Goal: Task Accomplishment & Management: Manage account settings

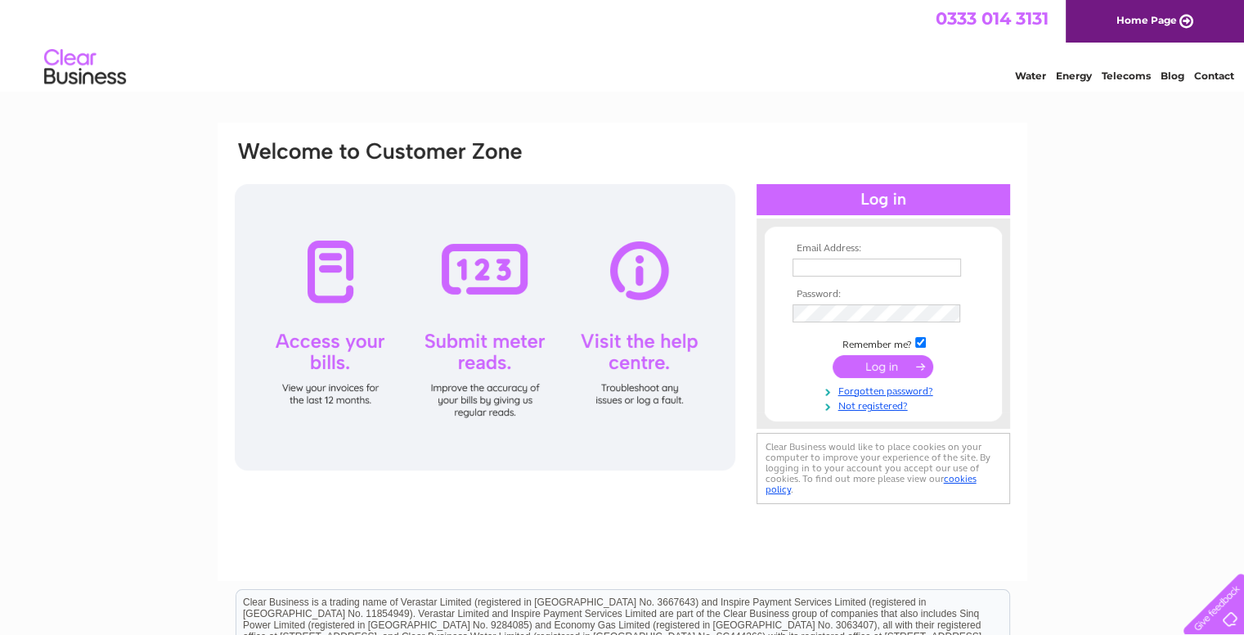
type input "[PERSON_NAME][EMAIL_ADDRESS][DOMAIN_NAME]"
click at [870, 357] on input "submit" at bounding box center [882, 366] width 101 height 23
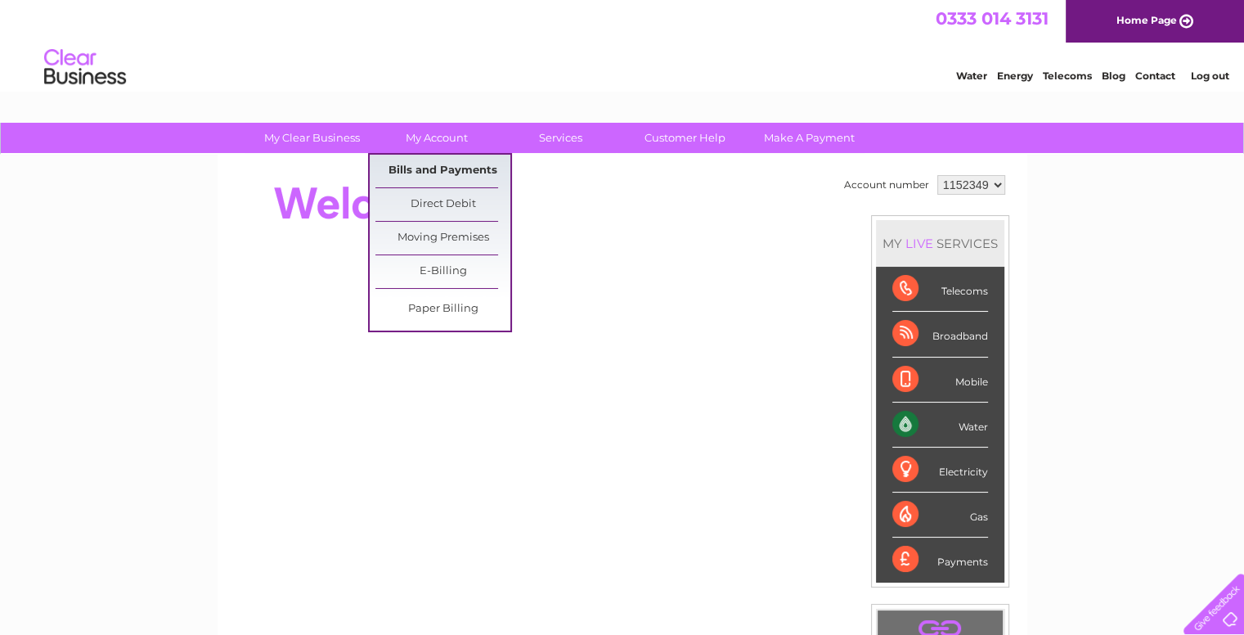
click at [434, 170] on link "Bills and Payments" at bounding box center [442, 171] width 135 height 33
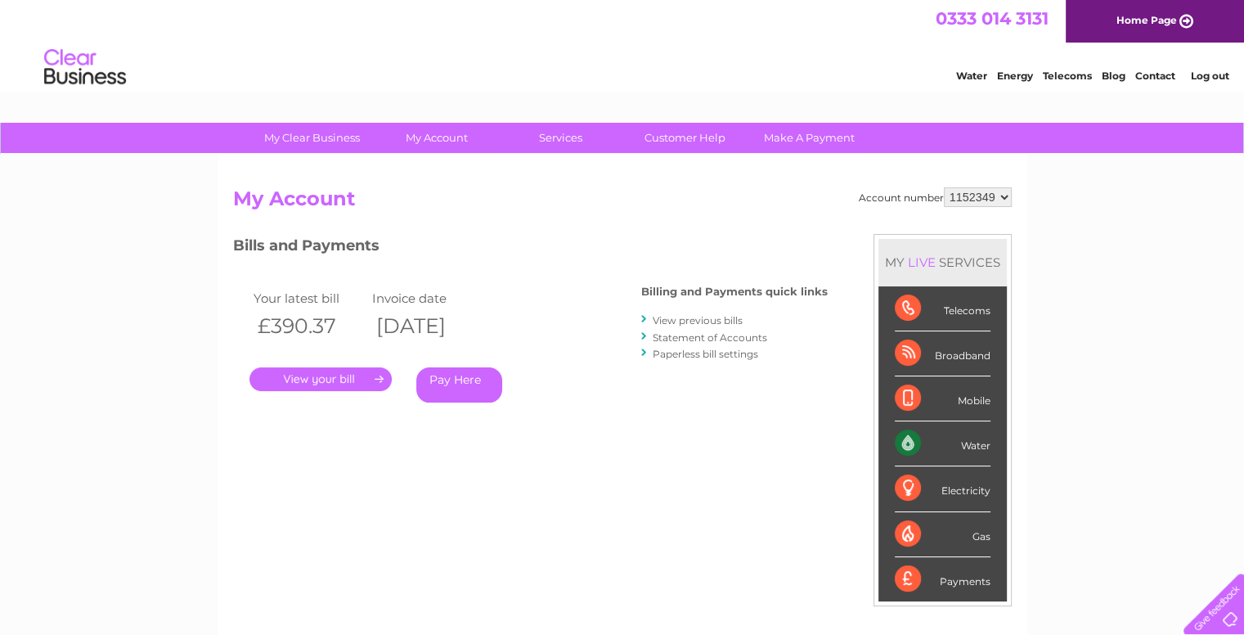
click at [317, 383] on link "." at bounding box center [320, 379] width 142 height 24
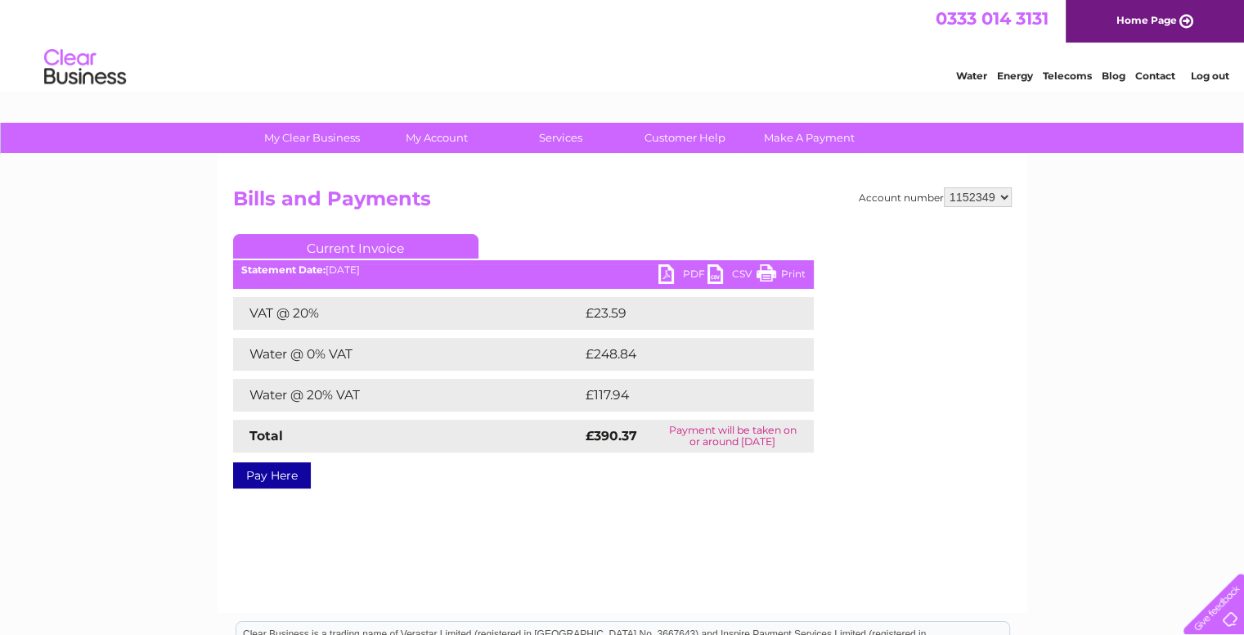
click at [667, 272] on link "PDF" at bounding box center [682, 276] width 49 height 24
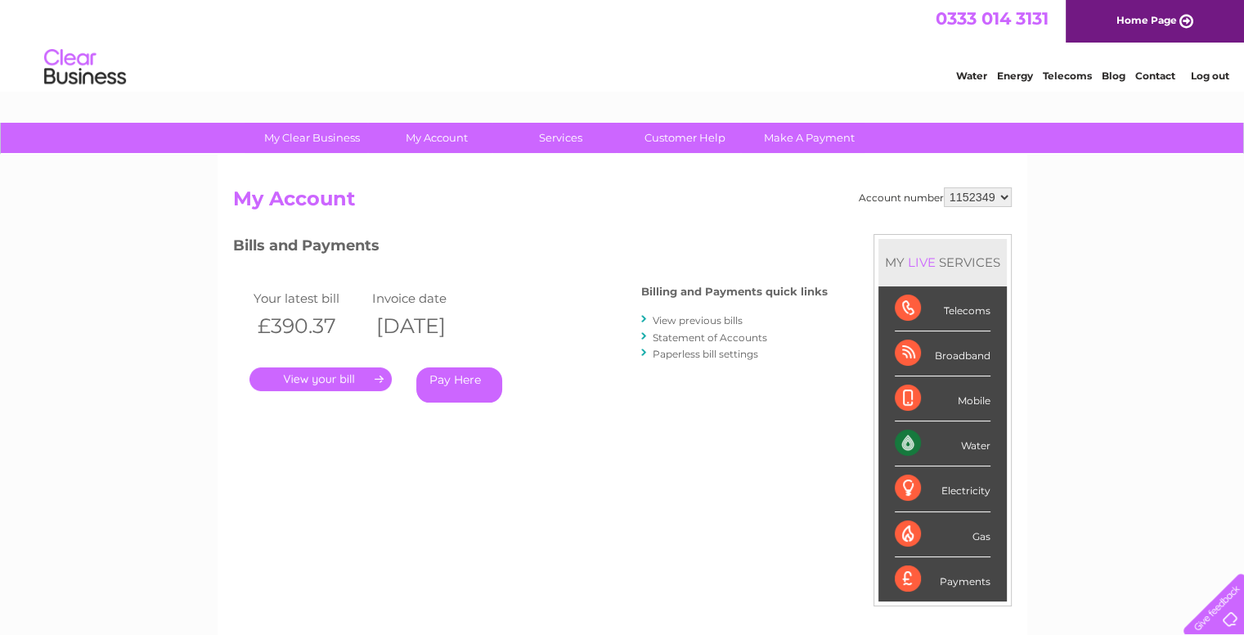
click at [684, 316] on link "View previous bills" at bounding box center [697, 320] width 90 height 12
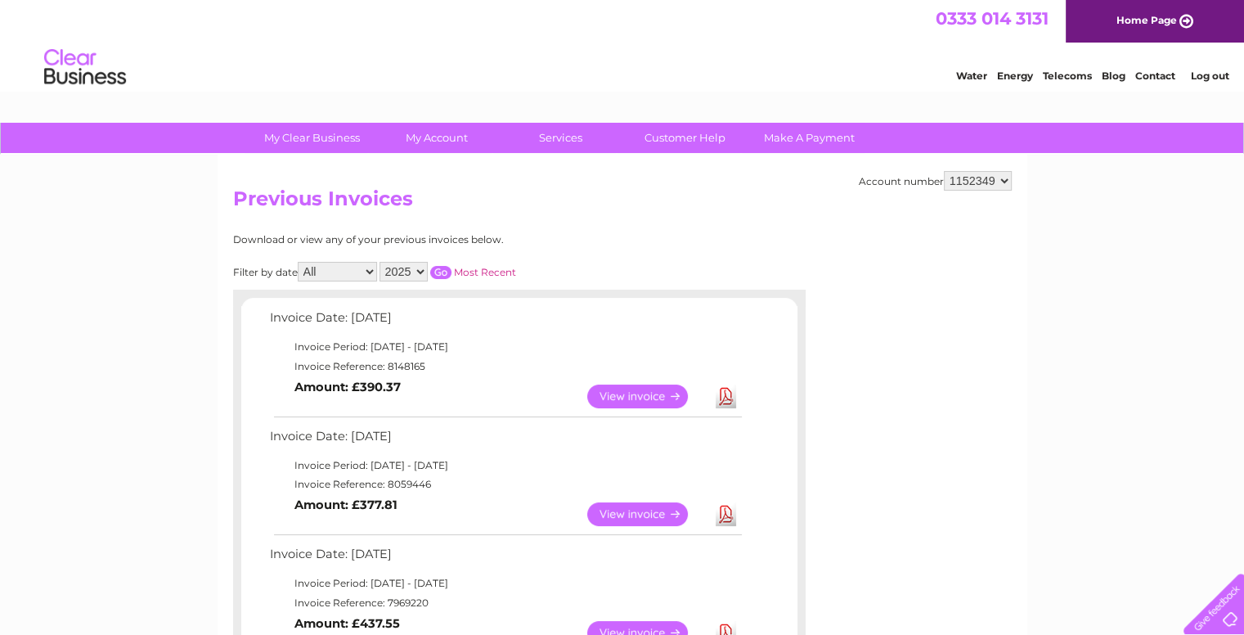
click at [610, 508] on link "View" at bounding box center [647, 514] width 120 height 24
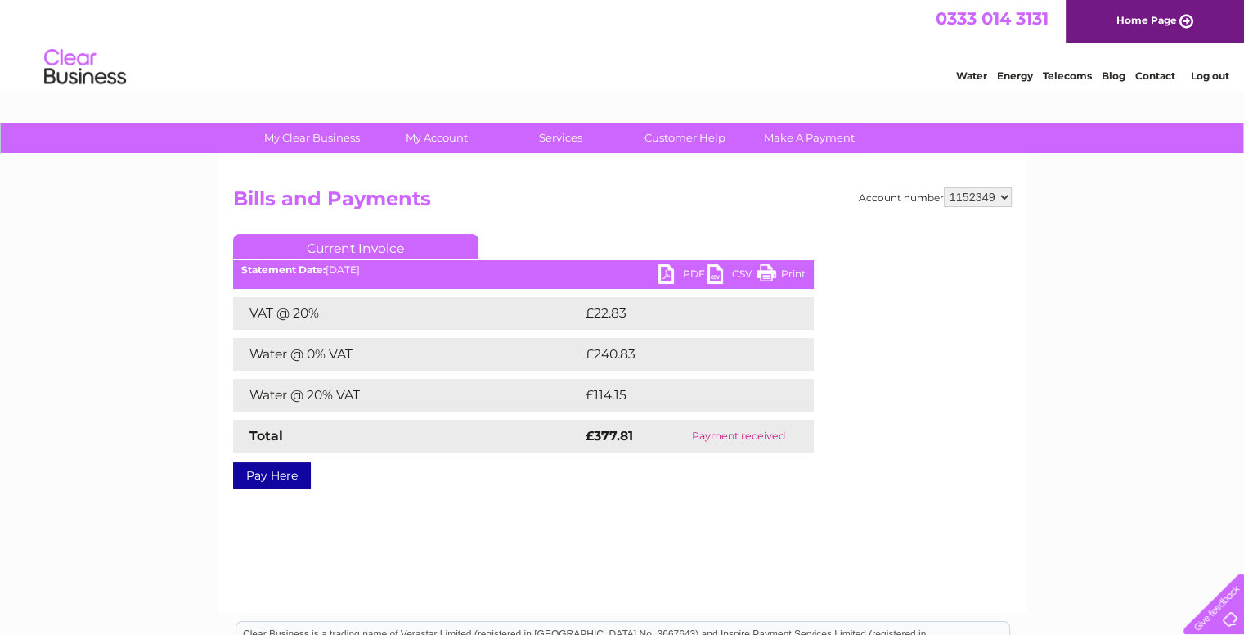
click at [675, 276] on link "PDF" at bounding box center [682, 276] width 49 height 24
